Goal: Information Seeking & Learning: Learn about a topic

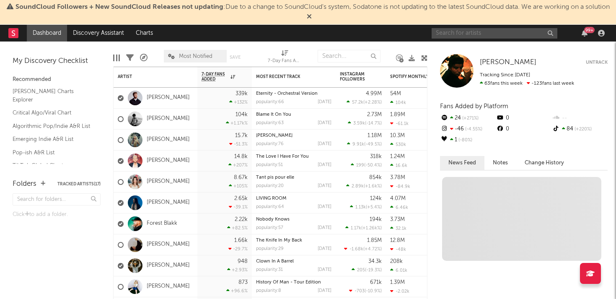
click at [497, 36] on input "text" at bounding box center [495, 33] width 126 height 10
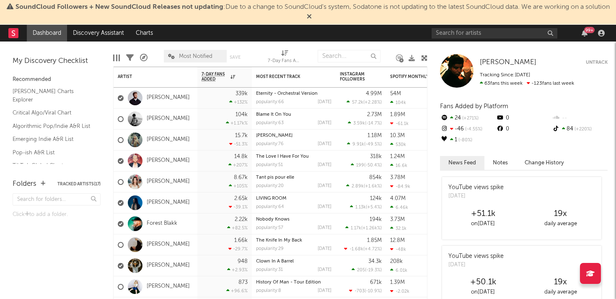
click at [461, 26] on div "99 +" at bounding box center [520, 33] width 176 height 17
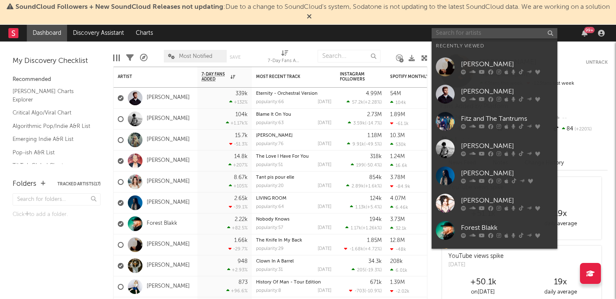
click at [463, 31] on input "text" at bounding box center [495, 33] width 126 height 10
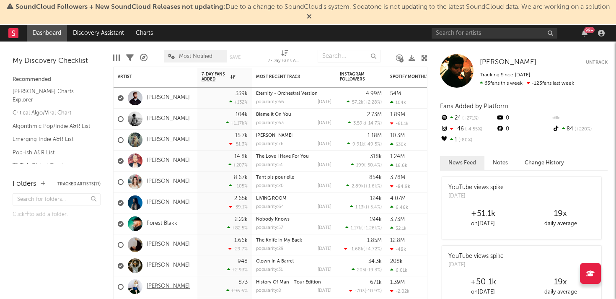
click at [161, 288] on link "[PERSON_NAME]" at bounding box center [168, 286] width 43 height 7
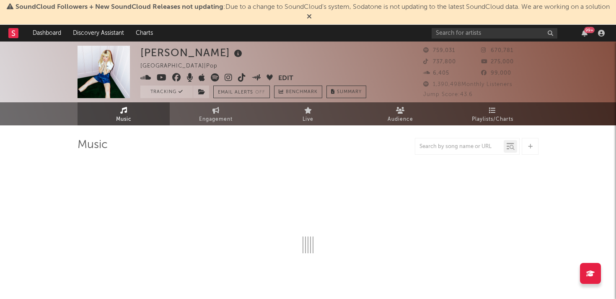
click at [437, 152] on div at bounding box center [467, 146] width 105 height 17
click at [432, 147] on input "text" at bounding box center [459, 146] width 88 height 7
select select "6m"
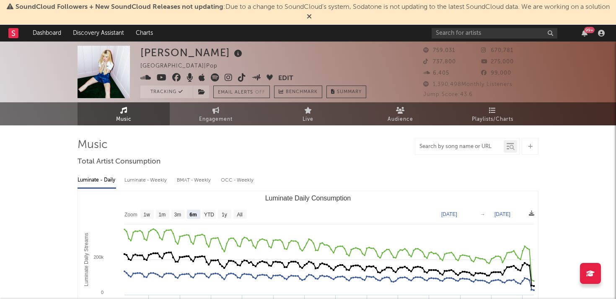
click at [453, 147] on input "text" at bounding box center [459, 146] width 88 height 7
click at [426, 147] on input "text" at bounding box center [459, 146] width 88 height 7
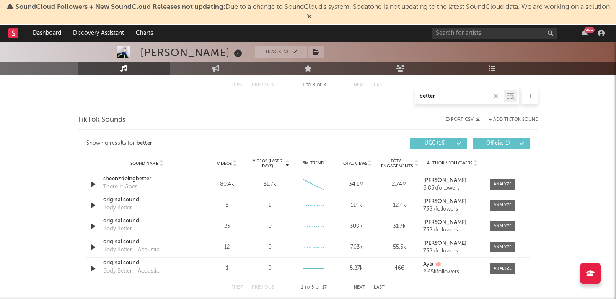
scroll to position [472, 0]
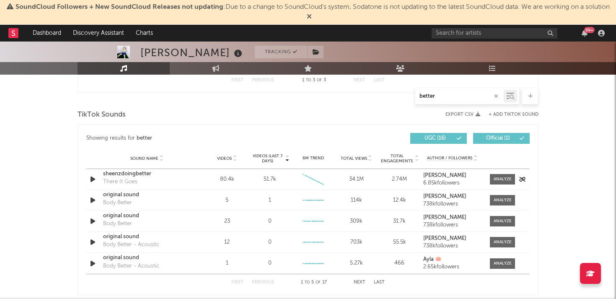
click at [92, 178] on icon "button" at bounding box center [92, 179] width 9 height 10
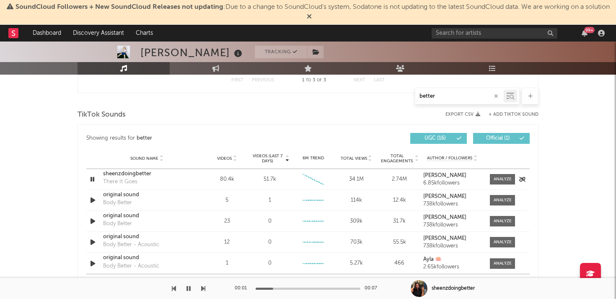
click at [92, 178] on icon "button" at bounding box center [92, 179] width 8 height 10
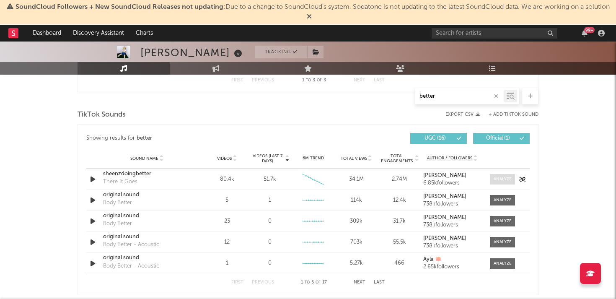
type input "better"
click at [502, 181] on div at bounding box center [503, 179] width 18 height 6
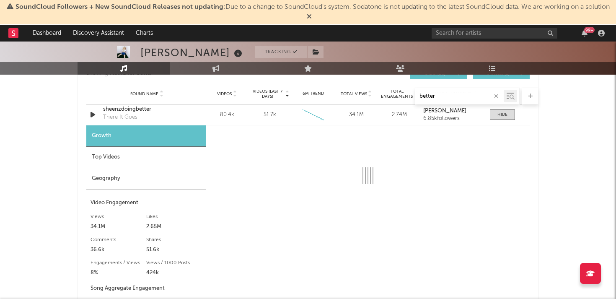
scroll to position [504, 0]
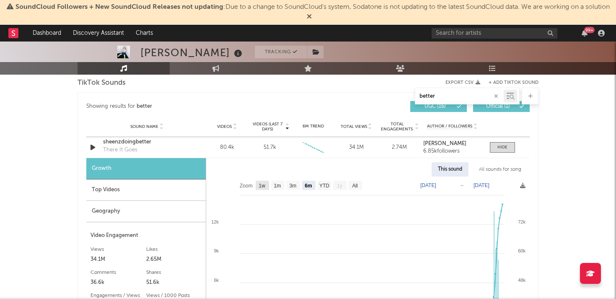
click at [258, 186] on rect at bounding box center [262, 185] width 13 height 9
select select "1w"
type input "[DATE]"
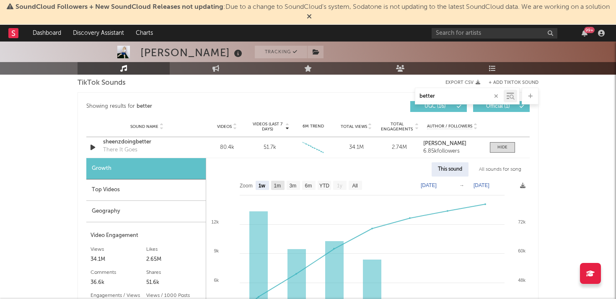
click at [273, 185] on rect at bounding box center [277, 185] width 13 height 9
select select "1m"
type input "[DATE]"
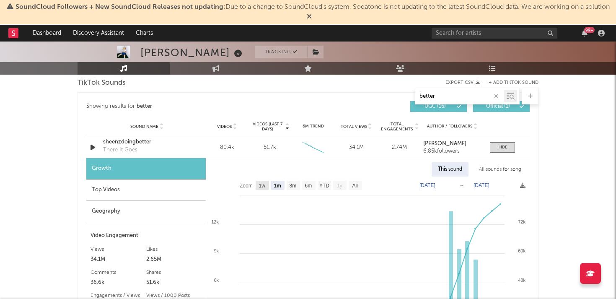
click at [264, 184] on text "1w" at bounding box center [262, 186] width 7 height 6
select select "1w"
type input "[DATE]"
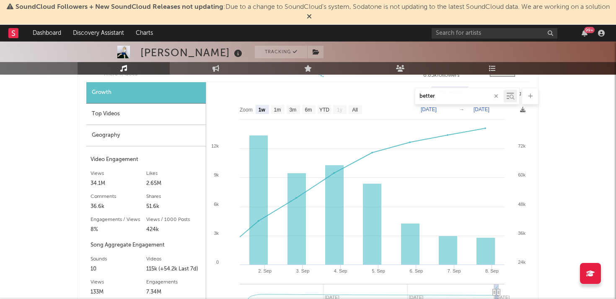
scroll to position [582, 0]
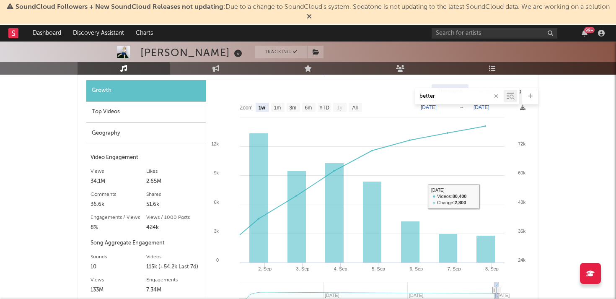
click at [572, 201] on div "[PERSON_NAME] Tracking [GEOGRAPHIC_DATA] | Pop Edit Tracking Email Alerts Off B…" at bounding box center [308, 137] width 616 height 1356
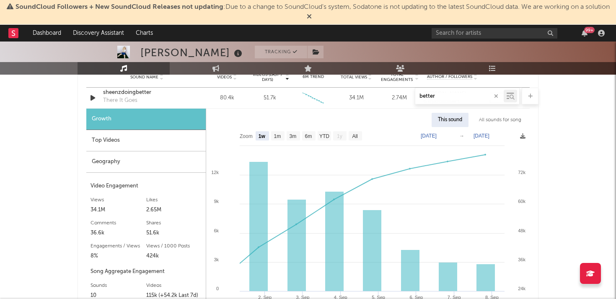
scroll to position [524, 0]
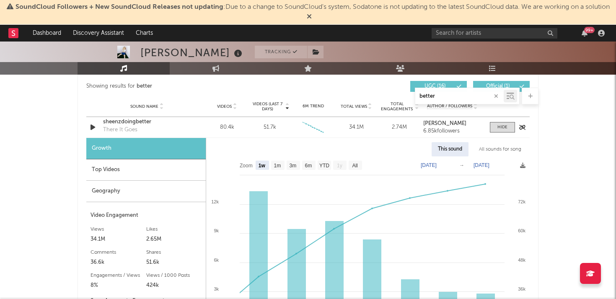
click at [137, 121] on div "sheenzdoingbetter" at bounding box center [147, 122] width 88 height 8
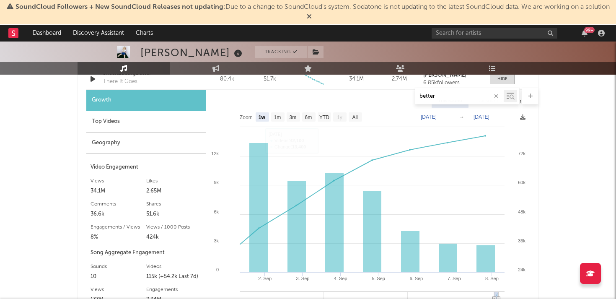
scroll to position [573, 0]
click at [564, 193] on div "[PERSON_NAME] Tracking [GEOGRAPHIC_DATA] | Pop Edit Tracking Email Alerts Off B…" at bounding box center [308, 147] width 616 height 1356
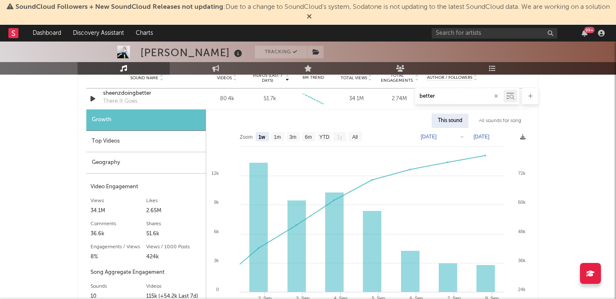
scroll to position [549, 0]
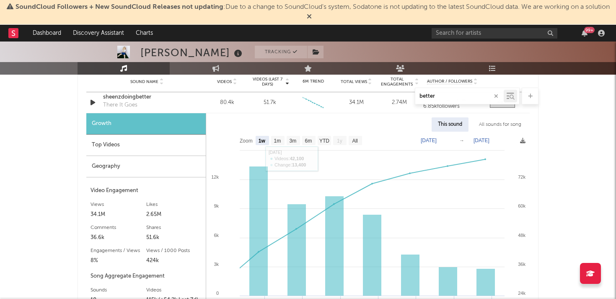
click at [492, 122] on div "All sounds for song" at bounding box center [500, 124] width 55 height 14
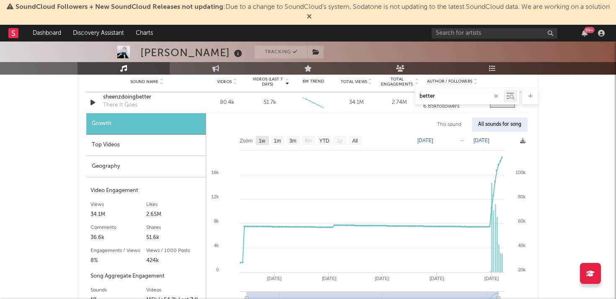
click at [264, 140] on text "1w" at bounding box center [262, 141] width 7 height 6
select select "1w"
type input "[DATE]"
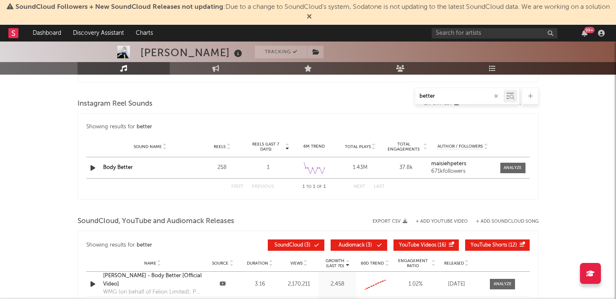
scroll to position [930, 0]
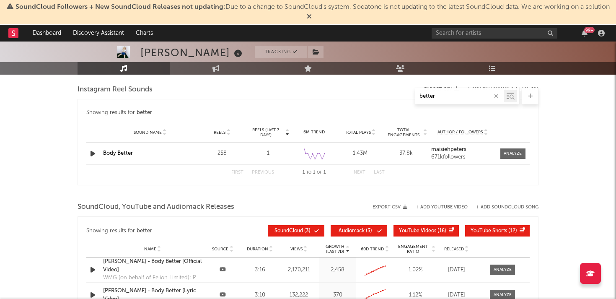
click at [455, 99] on input "better" at bounding box center [459, 96] width 88 height 7
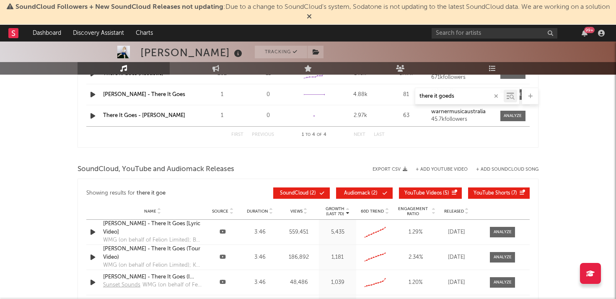
scroll to position [623, 0]
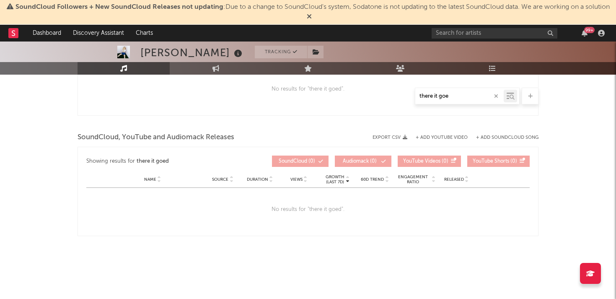
type input "there it goes"
select select "6m"
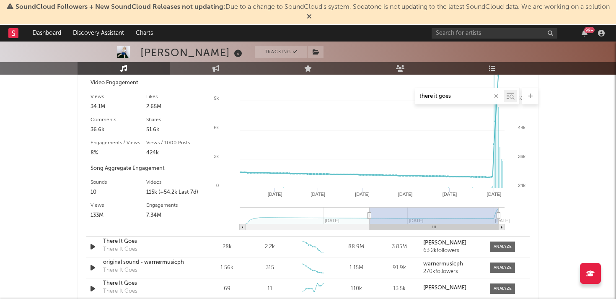
scroll to position [897, 0]
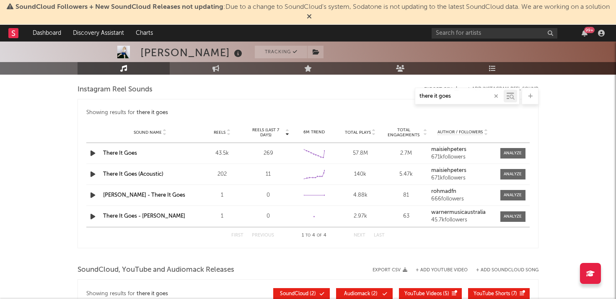
type input "there it goes"
click at [332, 154] on div "Created with Highcharts 10.3.3" at bounding box center [314, 153] width 42 height 16
click at [511, 150] on div at bounding box center [513, 153] width 18 height 6
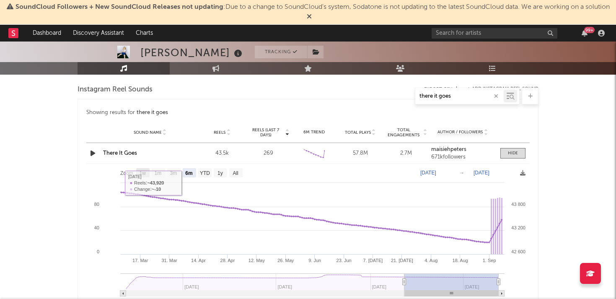
click at [140, 169] on rect at bounding box center [142, 172] width 13 height 9
select select "1w"
type input "[DATE]"
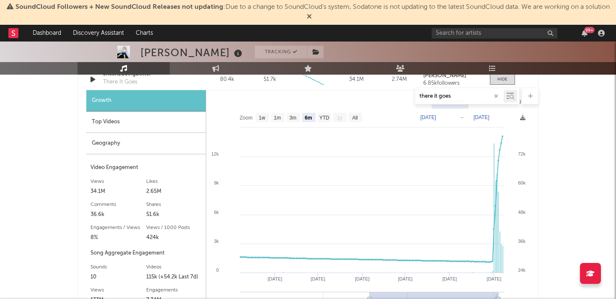
scroll to position [511, 0]
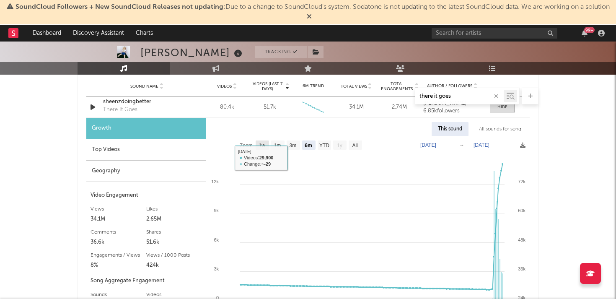
click at [261, 142] on text "1w" at bounding box center [262, 145] width 7 height 6
select select "1w"
type input "[DATE]"
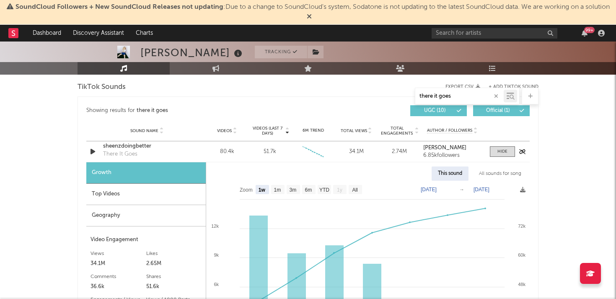
scroll to position [459, 0]
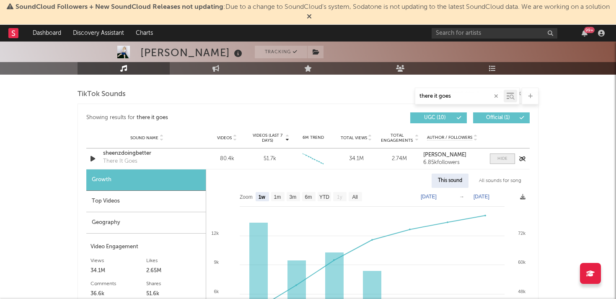
click at [505, 156] on div at bounding box center [502, 158] width 10 height 6
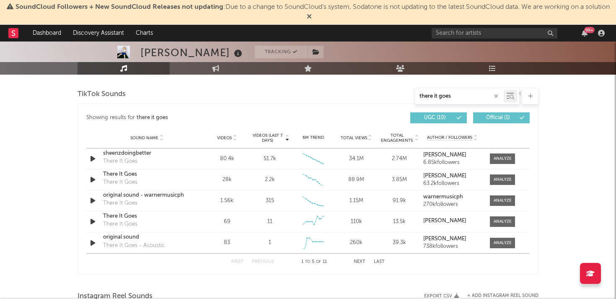
click at [474, 100] on div "there it goes" at bounding box center [459, 96] width 88 height 10
click at [466, 97] on input "there it goes" at bounding box center [459, 96] width 88 height 7
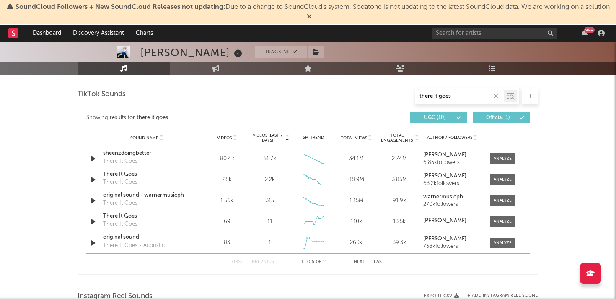
click at [440, 96] on input "there it goes" at bounding box center [459, 96] width 88 height 7
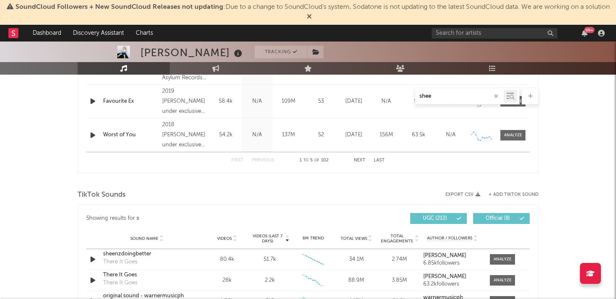
scroll to position [526, 0]
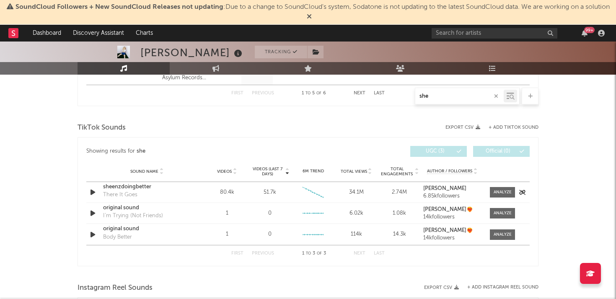
type input "she"
click at [375, 186] on div "Sound Name sheenzdoingbetter There It Goes Videos 80.4k Videos (last 7 days) 51…" at bounding box center [307, 192] width 443 height 21
click at [387, 186] on div "Sound Name sheenzdoingbetter There It Goes Videos 80.4k Videos (last 7 days) 51…" at bounding box center [307, 192] width 443 height 21
click at [499, 189] on div at bounding box center [503, 192] width 18 height 6
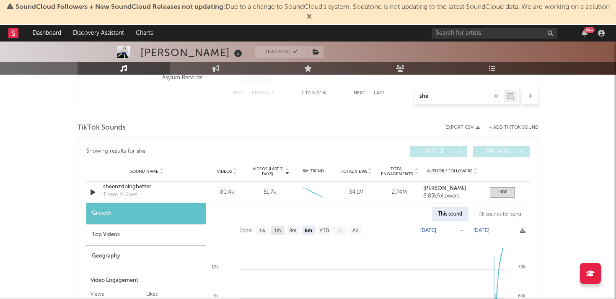
click at [263, 229] on text "1w" at bounding box center [262, 231] width 7 height 6
select select "1w"
type input "[DATE]"
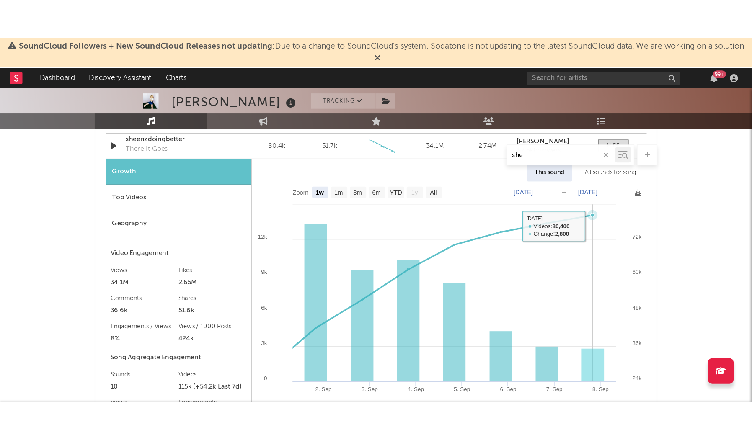
scroll to position [629, 0]
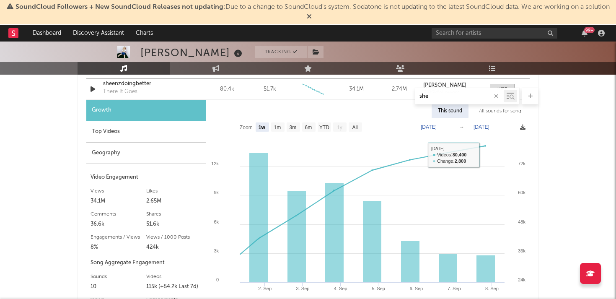
click at [521, 127] on icon at bounding box center [522, 126] width 5 height 5
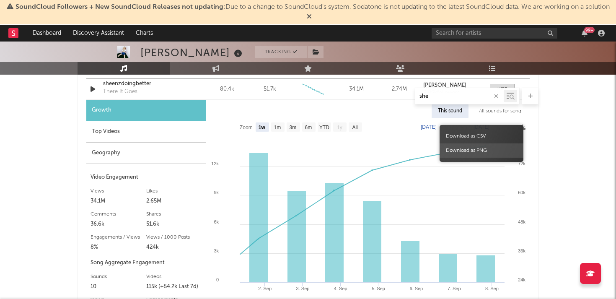
click at [464, 151] on span "Download as PNG" at bounding box center [482, 150] width 84 height 14
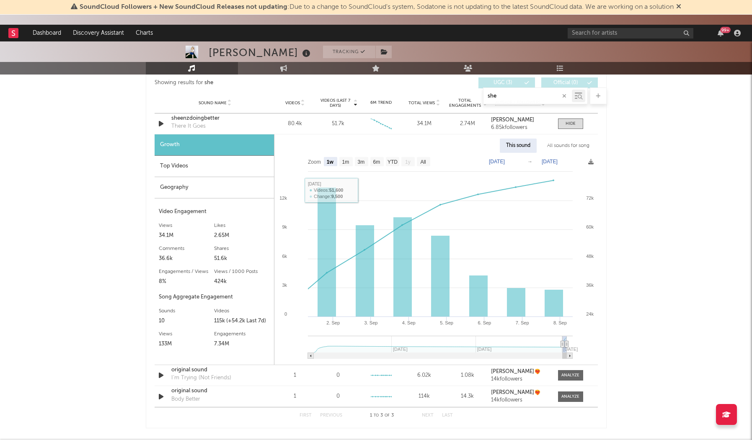
scroll to position [557, 0]
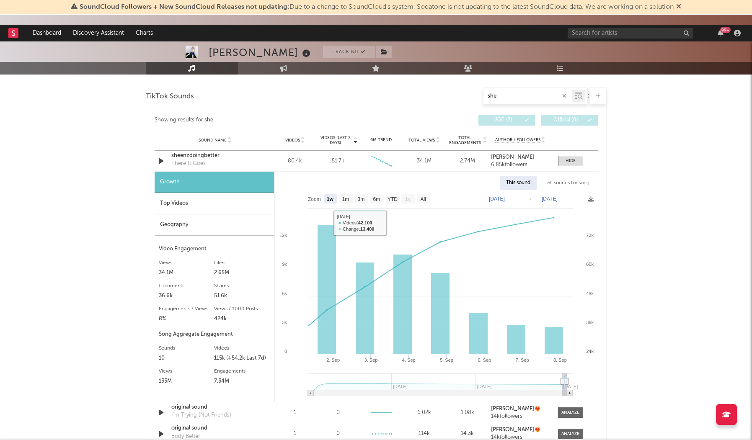
click at [164, 225] on div "Geography" at bounding box center [214, 225] width 119 height 21
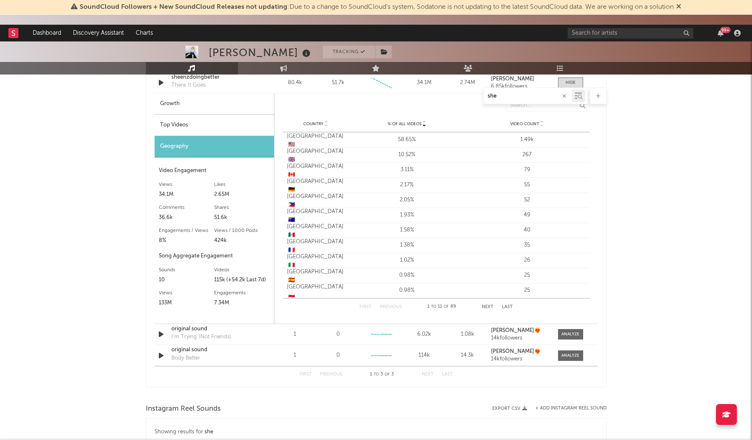
scroll to position [636, 0]
click at [173, 120] on div "Top Videos" at bounding box center [214, 124] width 119 height 21
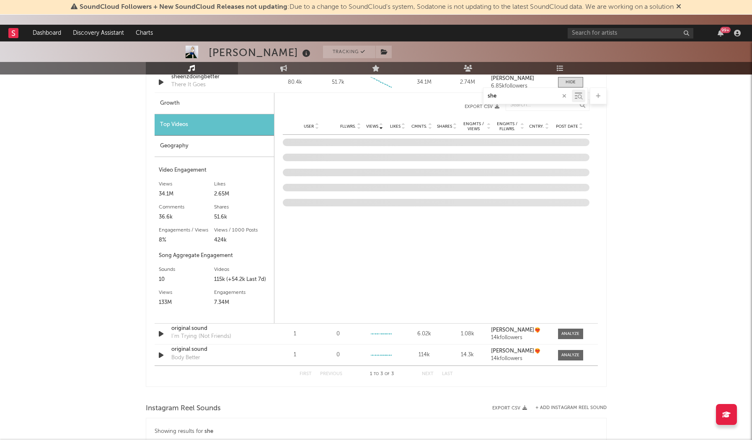
scroll to position [599, 0]
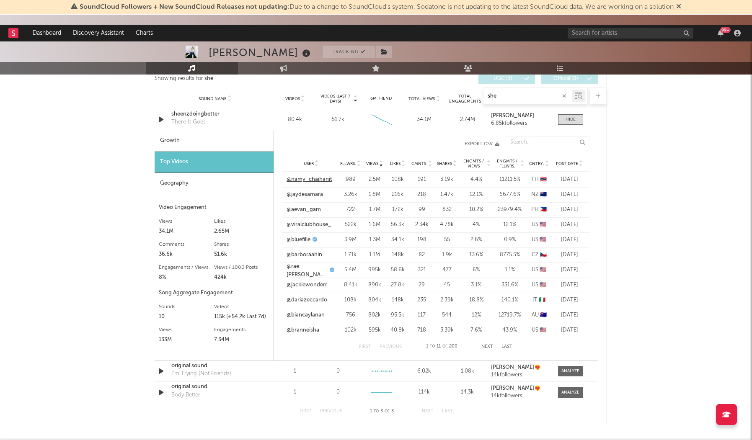
click at [315, 179] on link "@namy_chaihanit" at bounding box center [310, 180] width 46 height 8
click at [311, 197] on link "@jaydesamara" at bounding box center [305, 195] width 36 height 8
click at [304, 214] on div "User @aevan_gam Fllwrs. 722 Views 1.7M Likes 172k Cmnts. 99 Shares 832 Engmts /…" at bounding box center [435, 209] width 307 height 15
click at [302, 209] on link "@aevan_gam" at bounding box center [304, 210] width 34 height 8
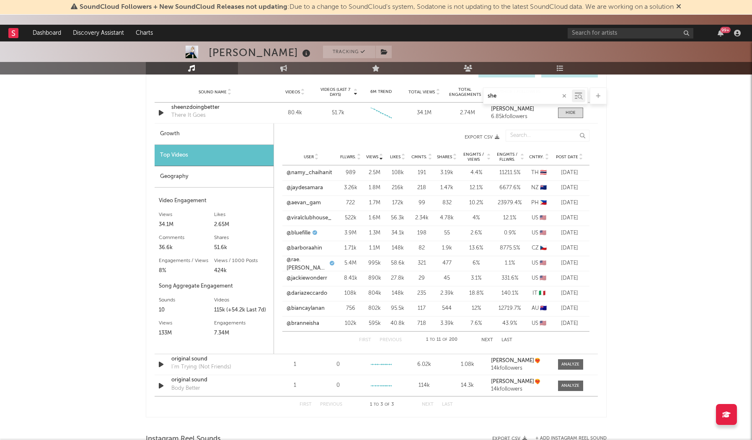
scroll to position [603, 0]
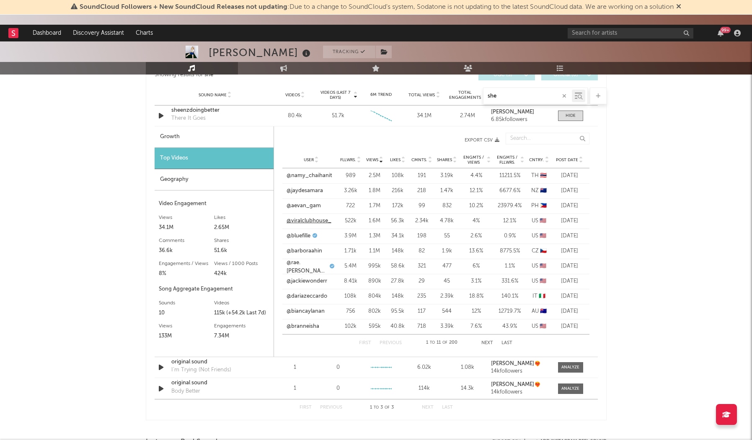
click at [302, 218] on link "@viralclubhouse_" at bounding box center [309, 221] width 45 height 8
